Goal: Find specific page/section: Find specific page/section

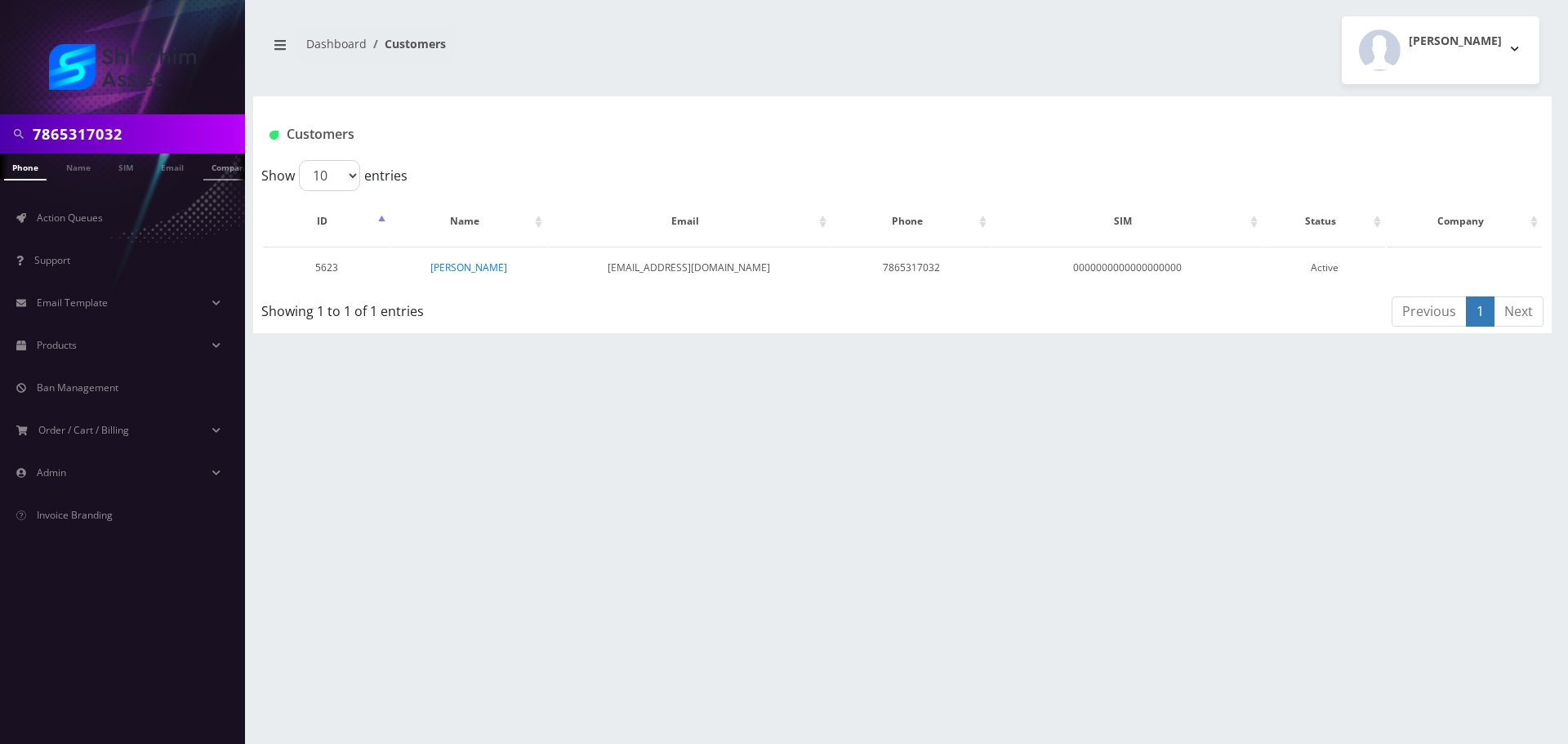
scroll to position [0, 41]
click at [468, 268] on link "[PERSON_NAME]" at bounding box center [469, 267] width 77 height 14
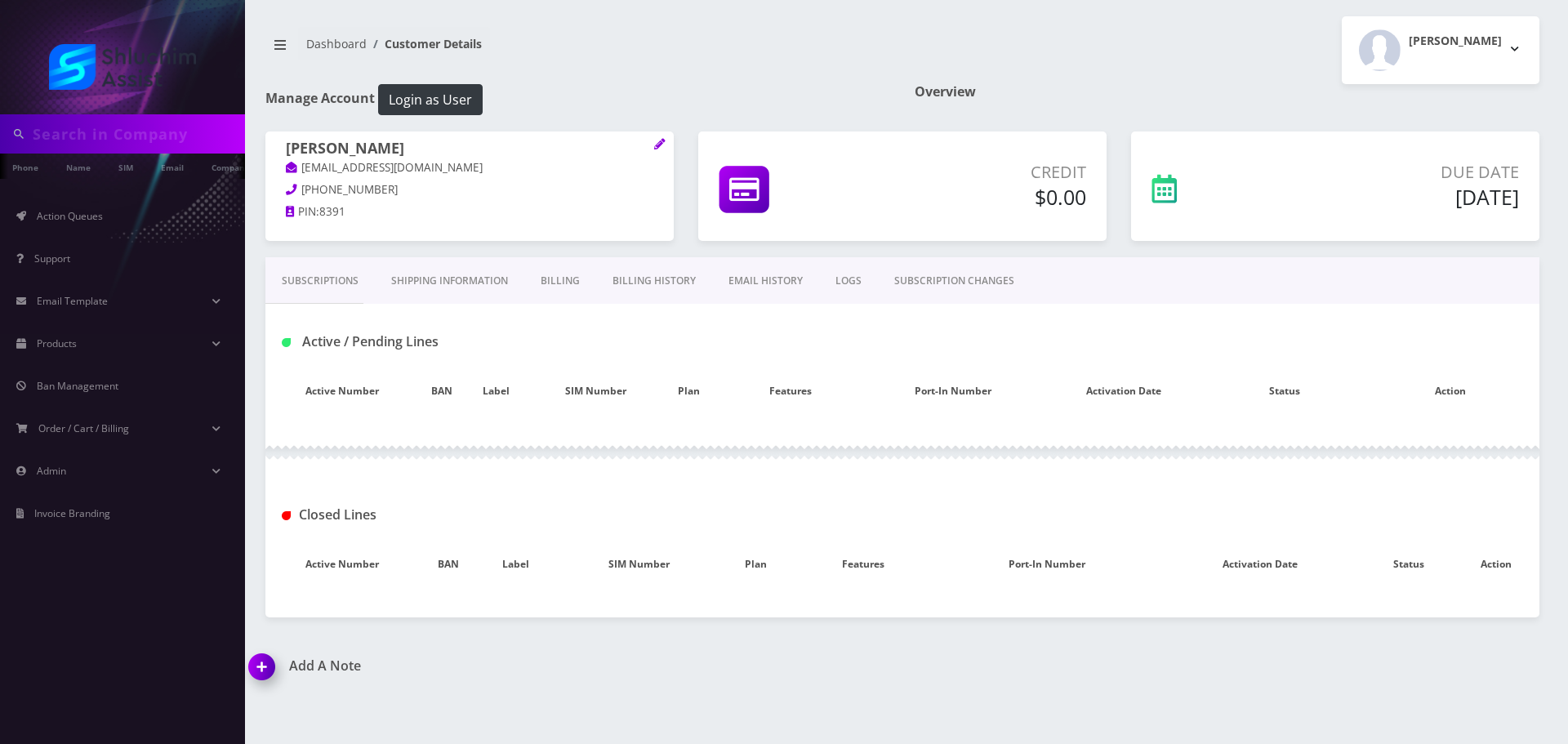
type input "7865317032"
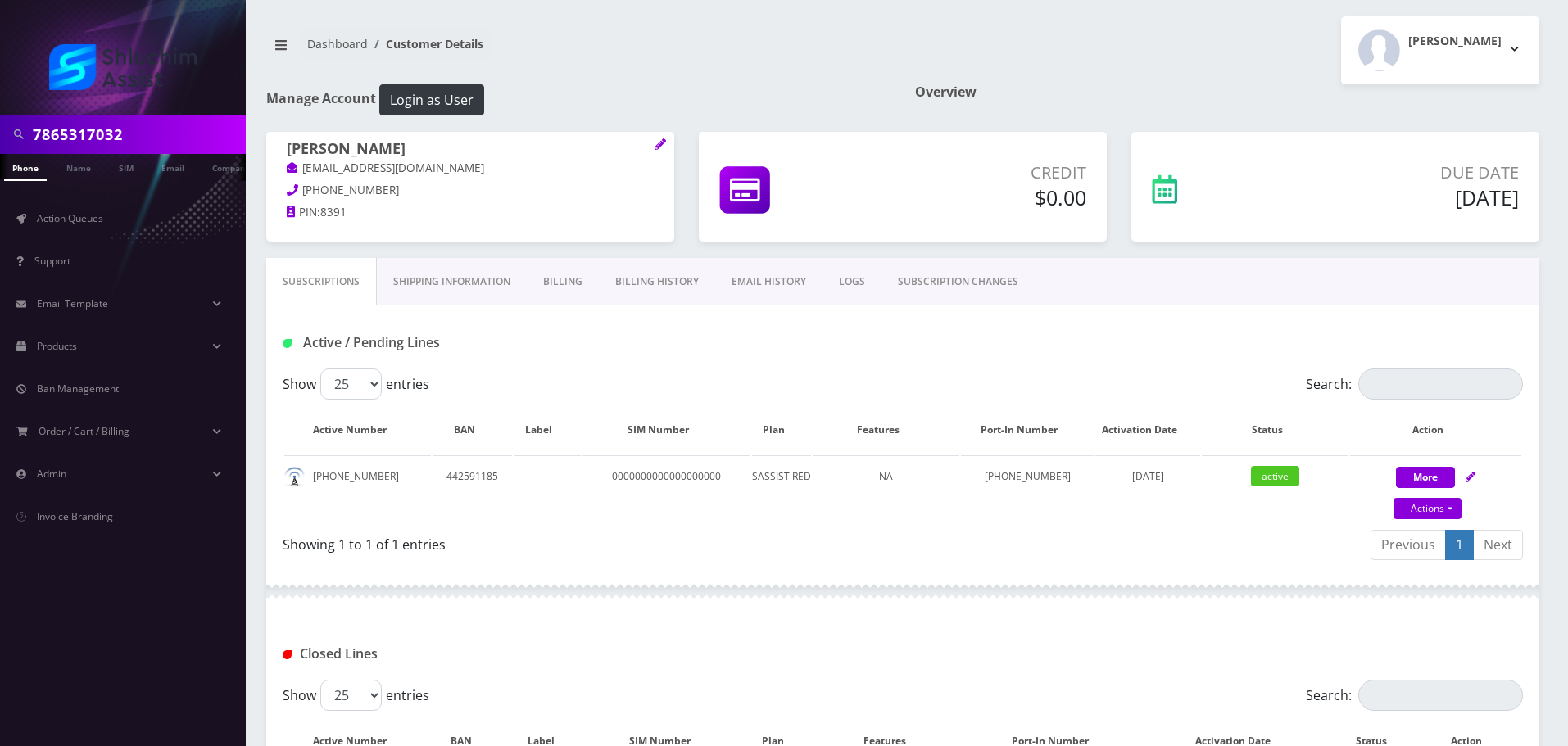
click at [146, 125] on input "7865317032" at bounding box center [137, 134] width 209 height 31
